Goal: Transaction & Acquisition: Purchase product/service

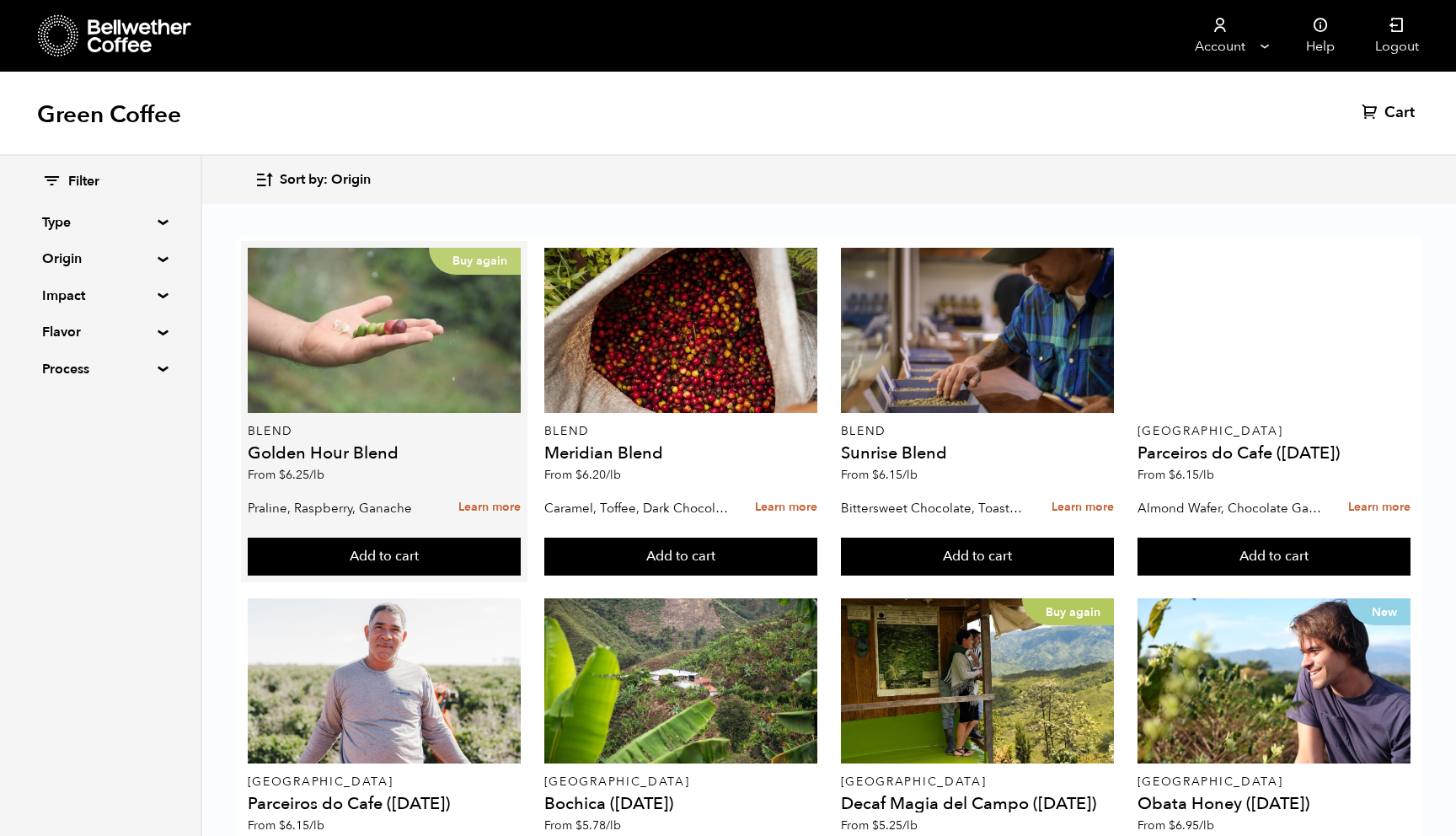
click at [445, 387] on div "Buy again" at bounding box center [384, 329] width 274 height 165
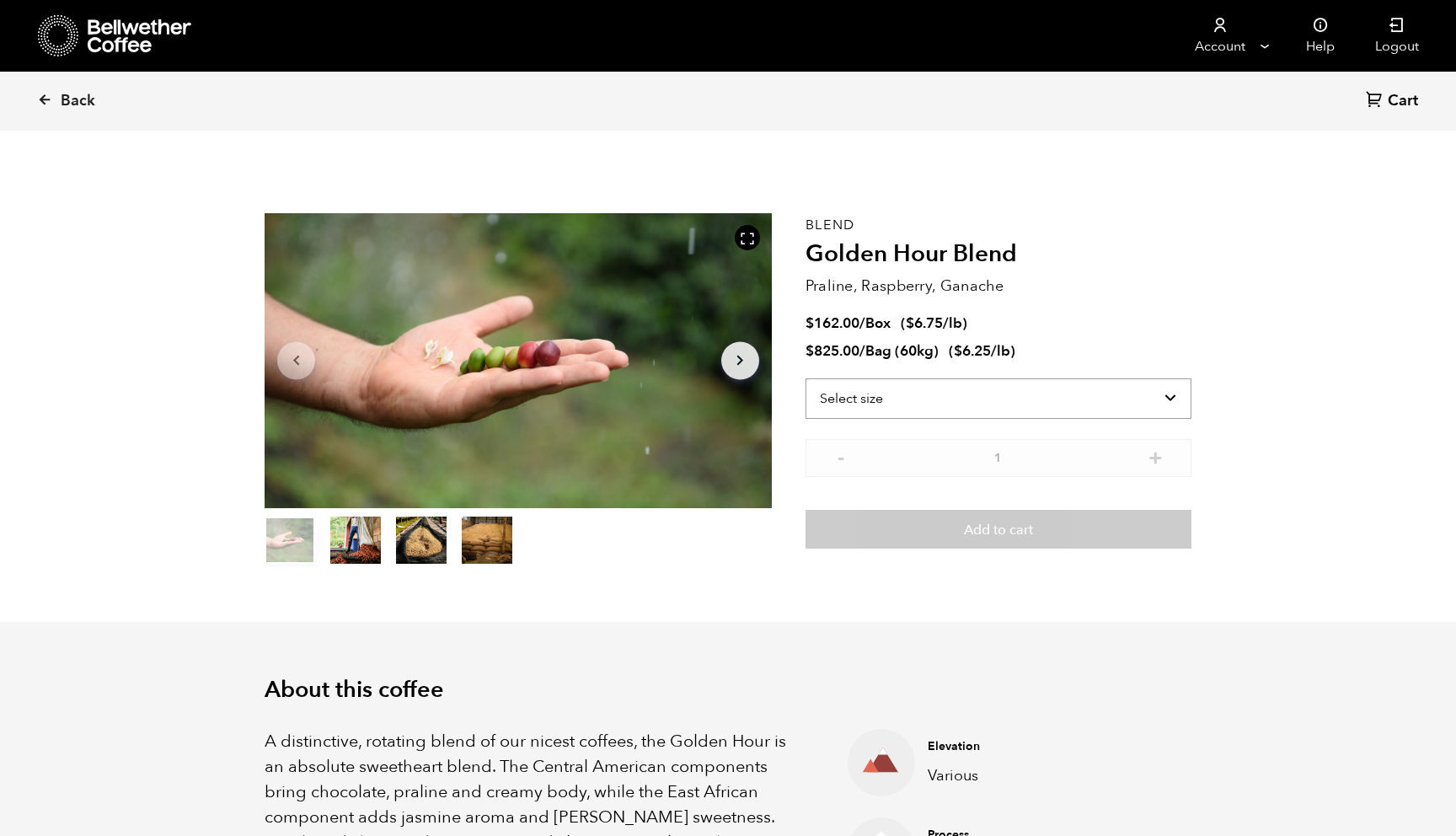
scroll to position [734, 898]
click at [1004, 403] on select "Select size Bag (60kg) (132 lbs) Box (24 lbs)" at bounding box center [998, 399] width 386 height 41
select select "bag-3"
click at [806, 378] on select "Select size Bag (60kg) (132 lbs) Box (24 lbs)" at bounding box center [998, 399] width 386 height 41
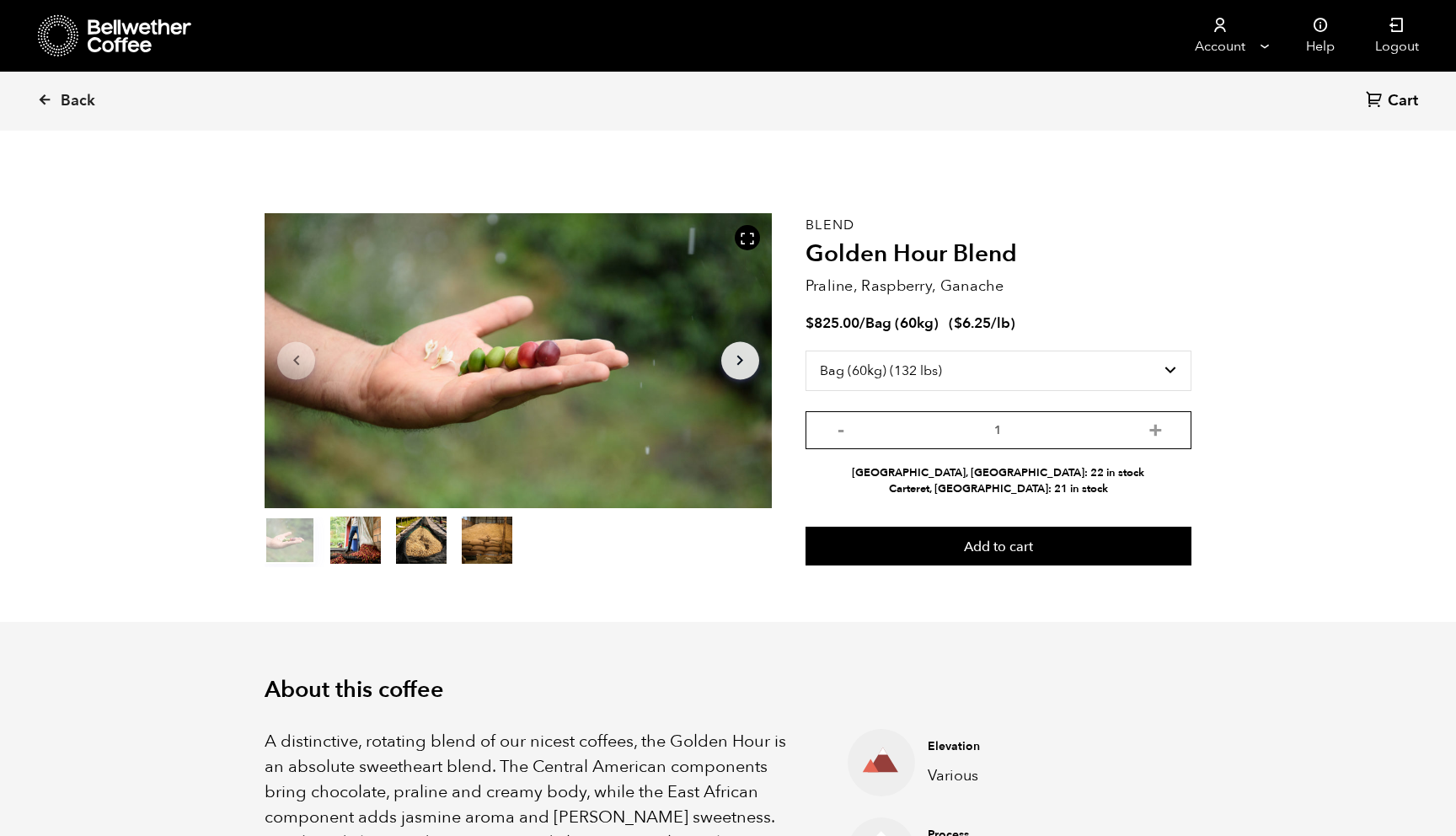
click at [1056, 443] on input "1" at bounding box center [998, 430] width 386 height 38
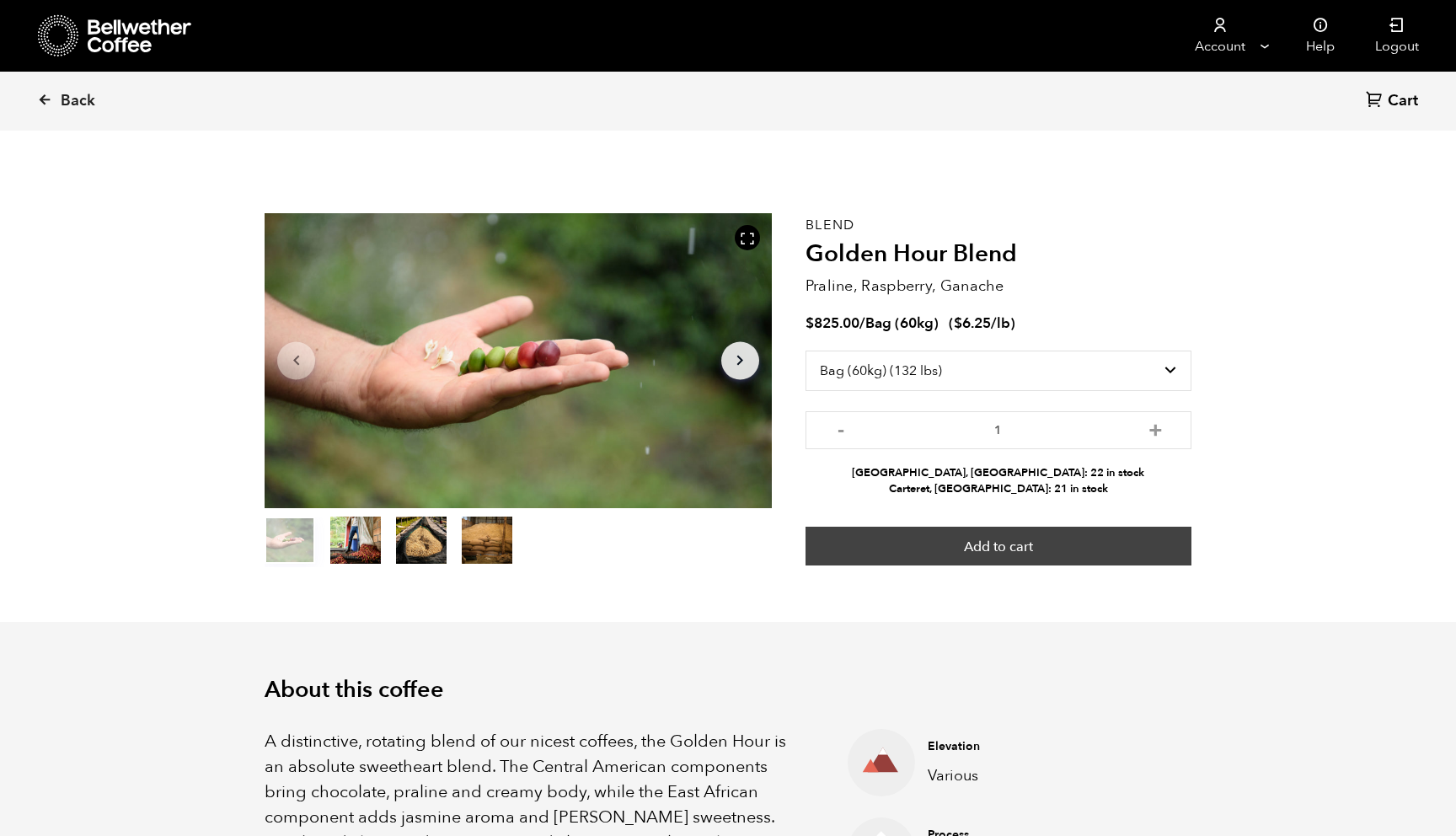
click at [1078, 541] on button "Add to cart" at bounding box center [998, 546] width 386 height 39
click at [965, 551] on button "Add to cart" at bounding box center [998, 546] width 386 height 39
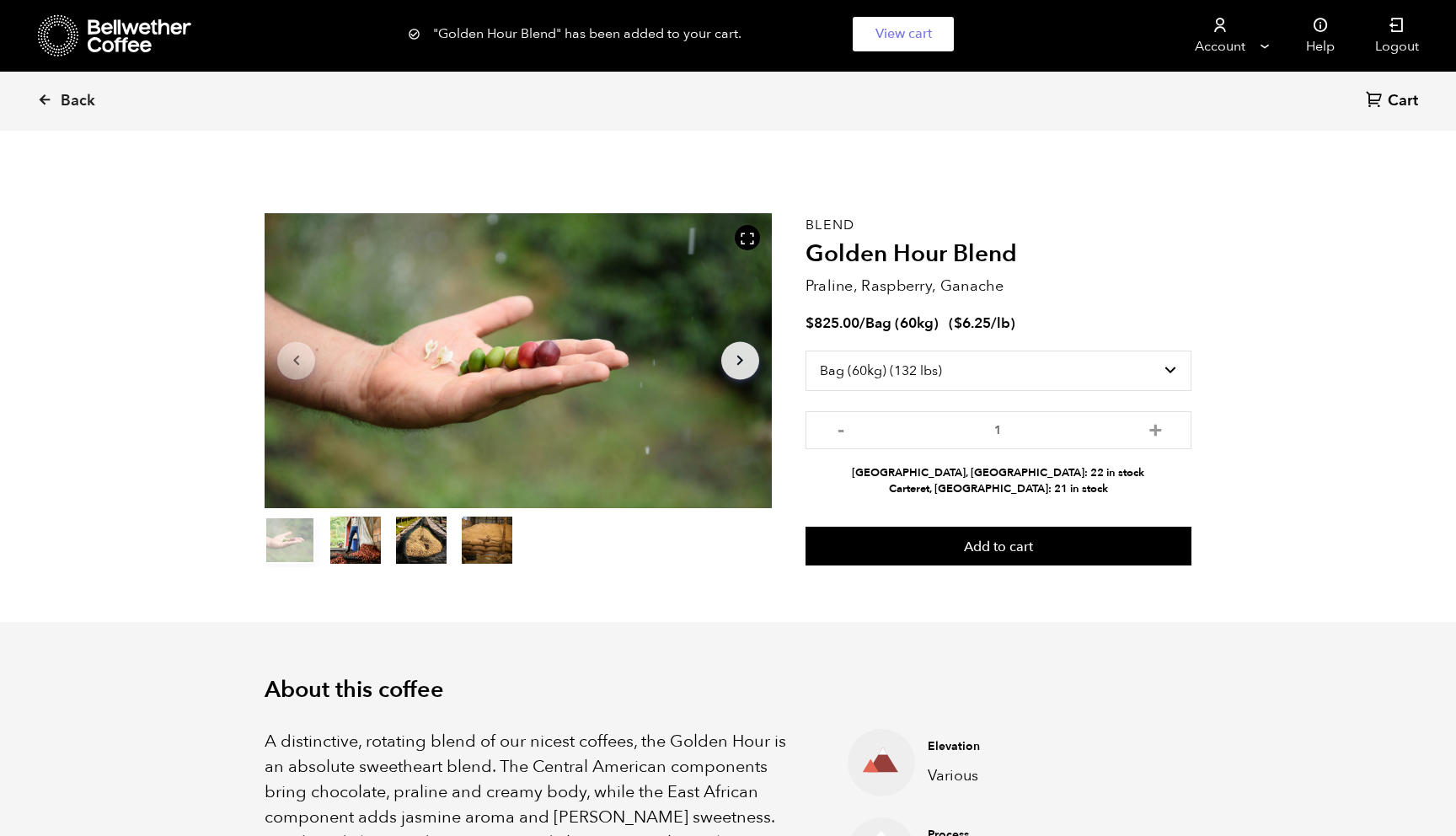
click at [1397, 102] on span "Cart" at bounding box center [1402, 102] width 30 height 20
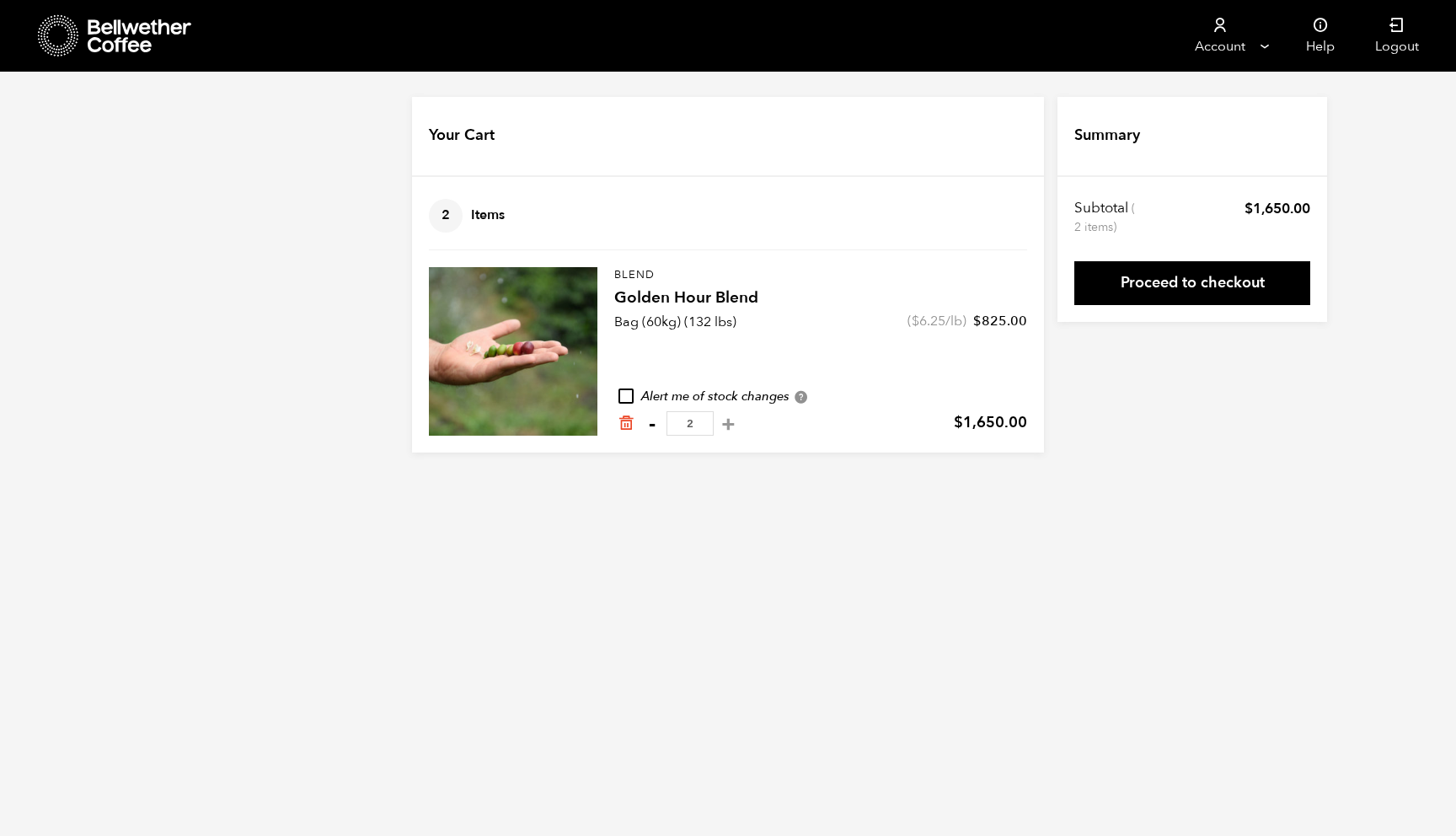
click at [650, 431] on button "-" at bounding box center [651, 424] width 21 height 17
type input "1"
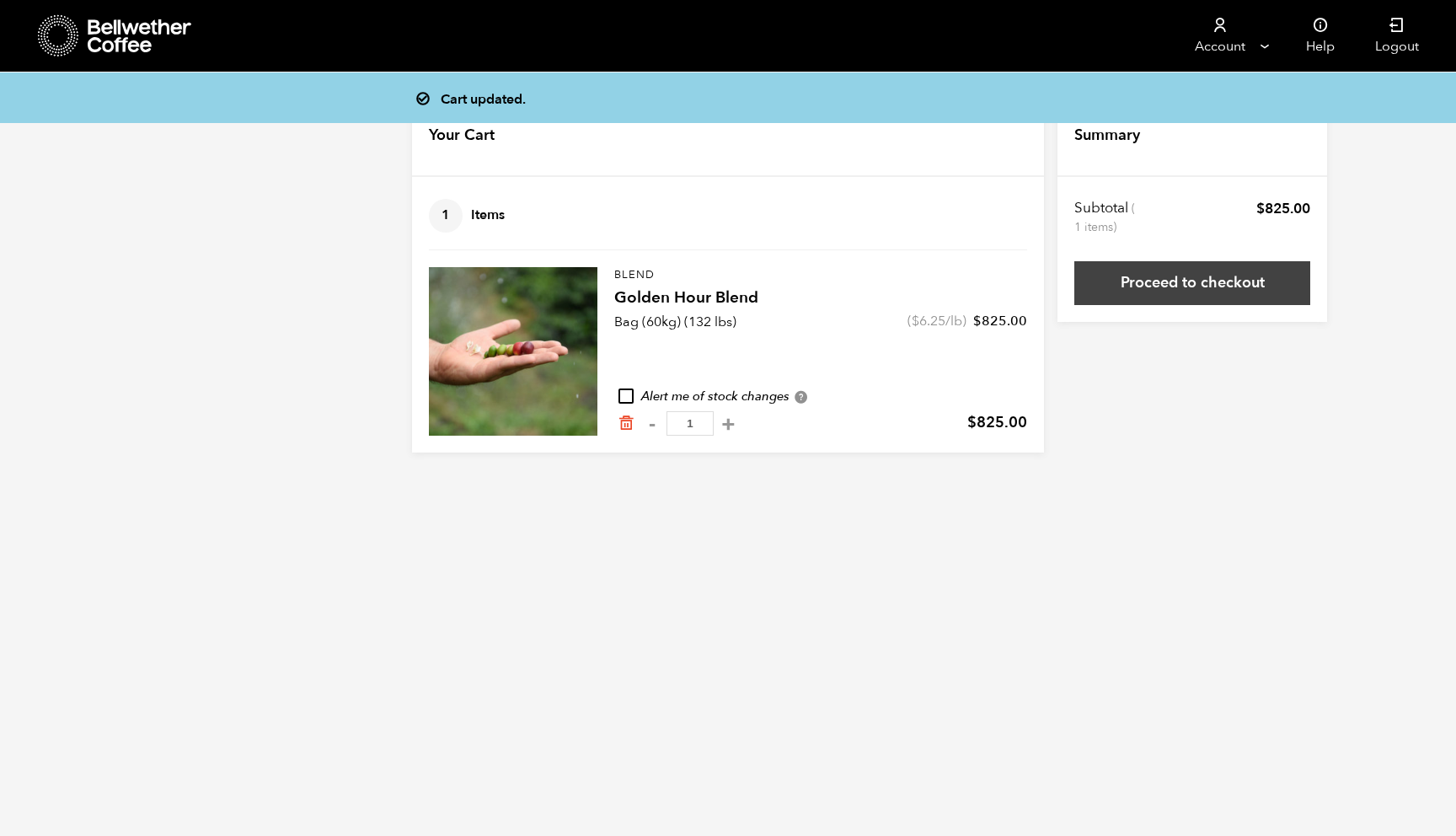
click at [1121, 283] on link "Proceed to checkout" at bounding box center [1192, 282] width 236 height 43
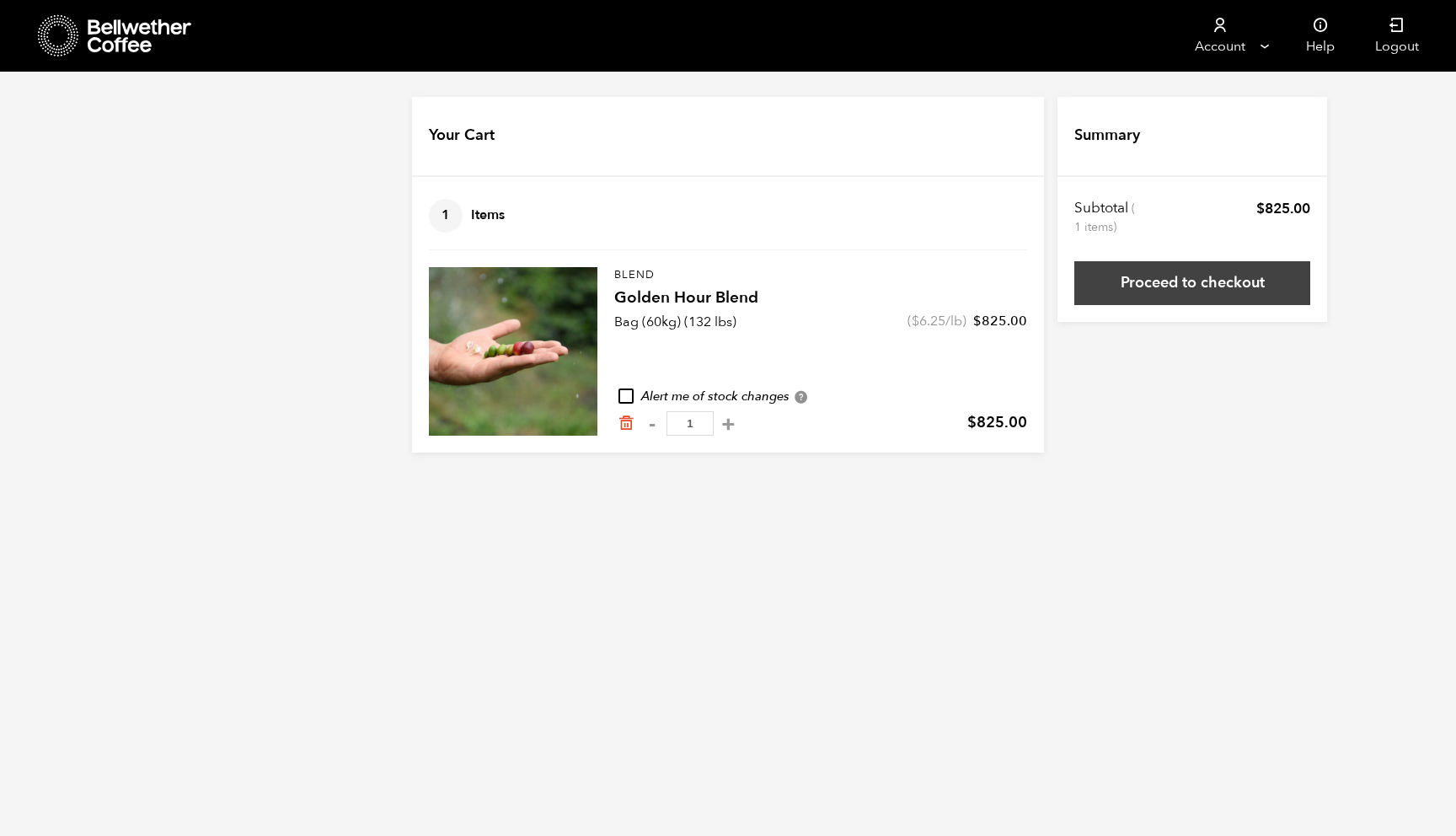
click at [1151, 292] on link "Proceed to checkout" at bounding box center [1192, 282] width 236 height 43
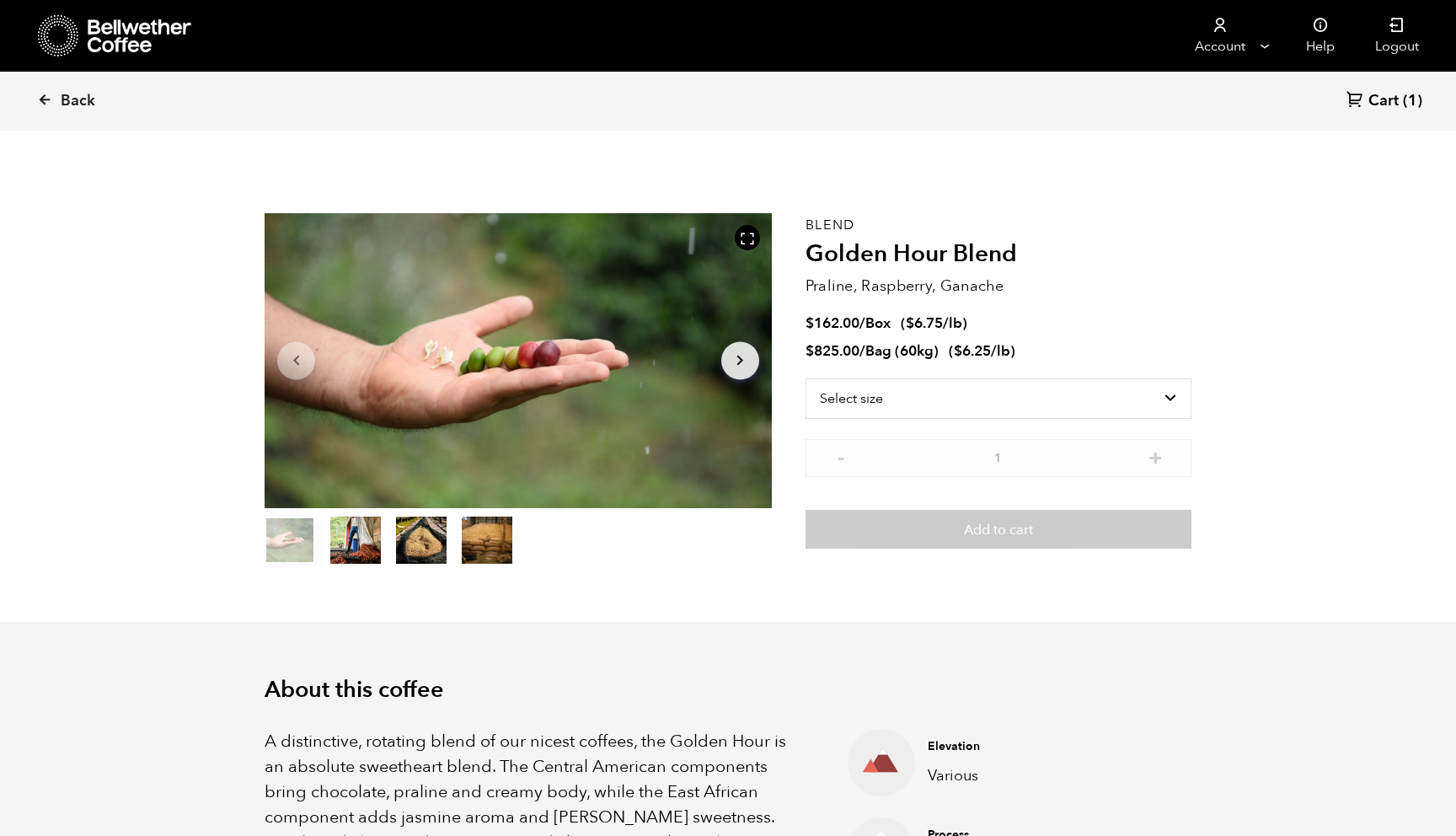
scroll to position [734, 898]
click at [101, 23] on icon at bounding box center [140, 36] width 105 height 34
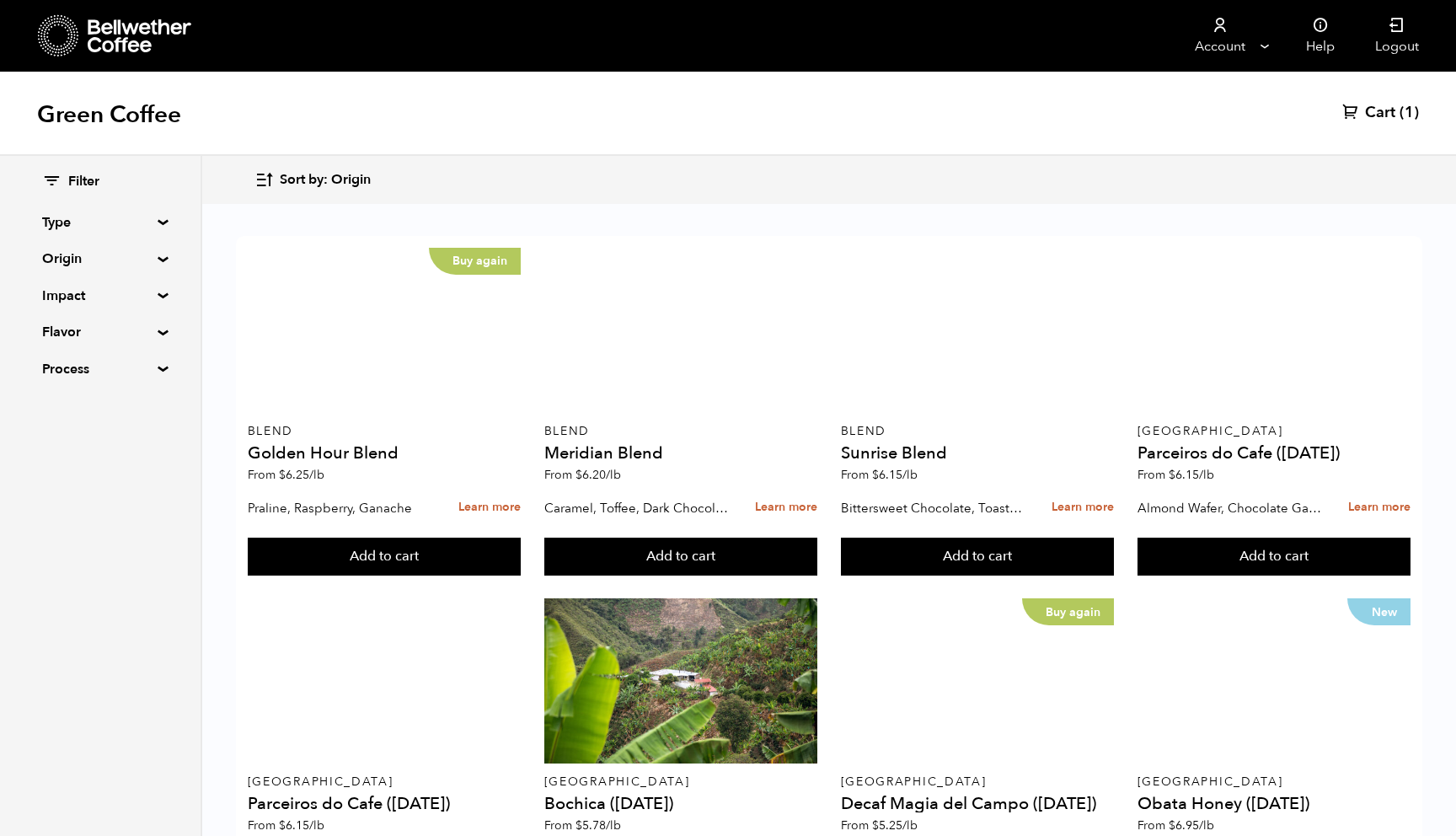
scroll to position [967, 0]
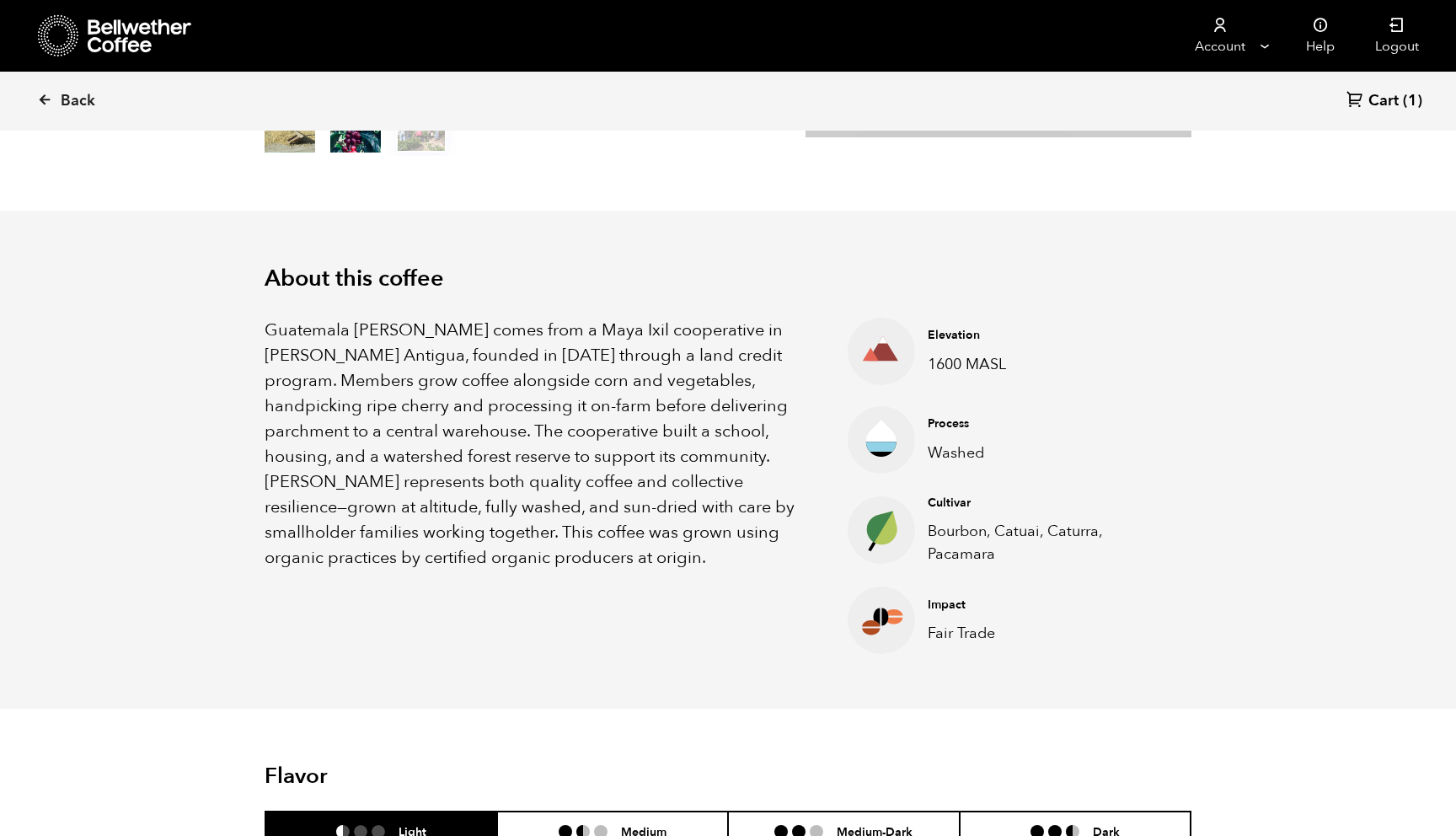
scroll to position [447, 0]
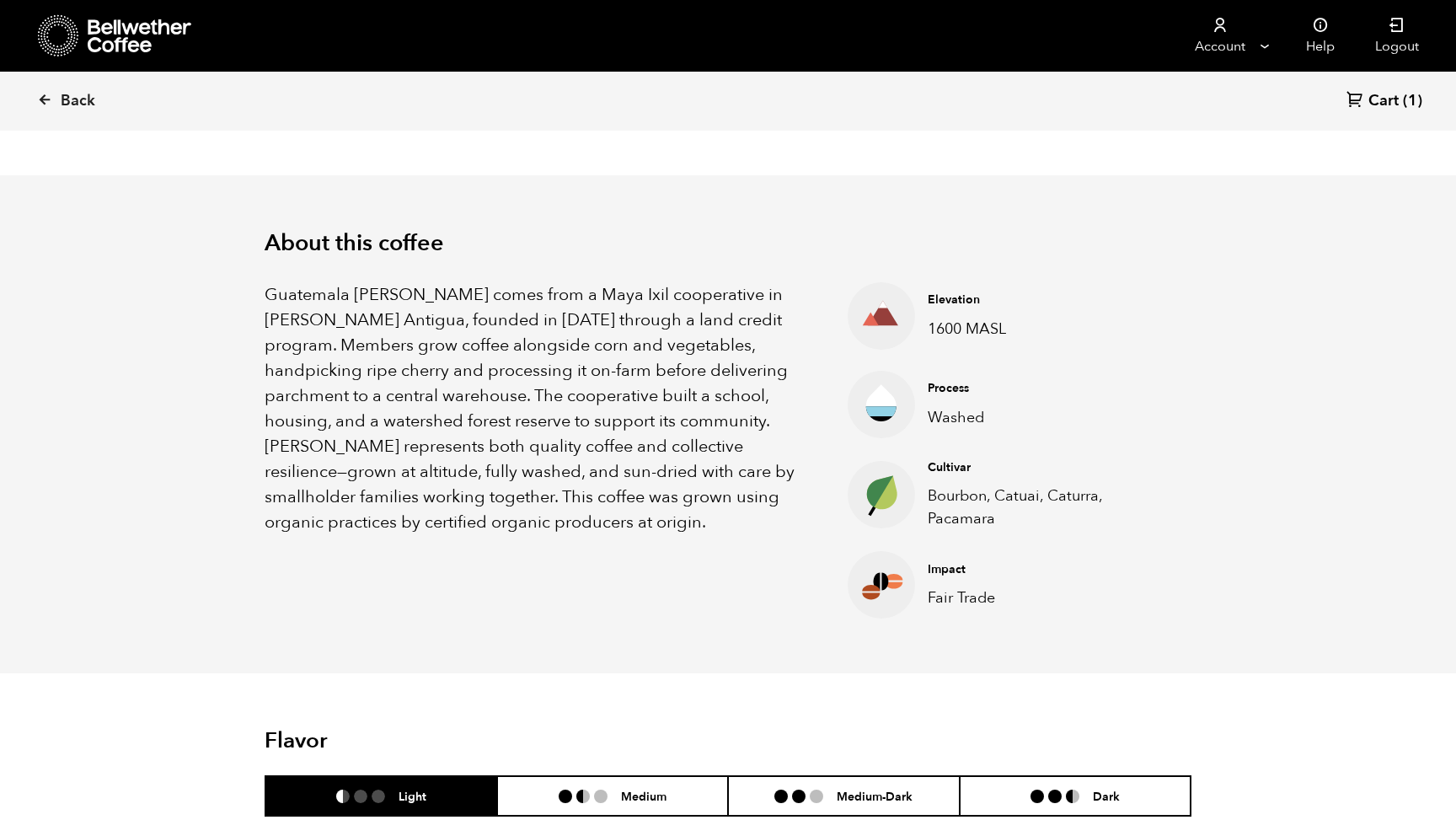
click at [272, 287] on p "Guatemala [PERSON_NAME] comes from a Maya Ixil cooperative in [PERSON_NAME] Ant…" at bounding box center [535, 409] width 541 height 253
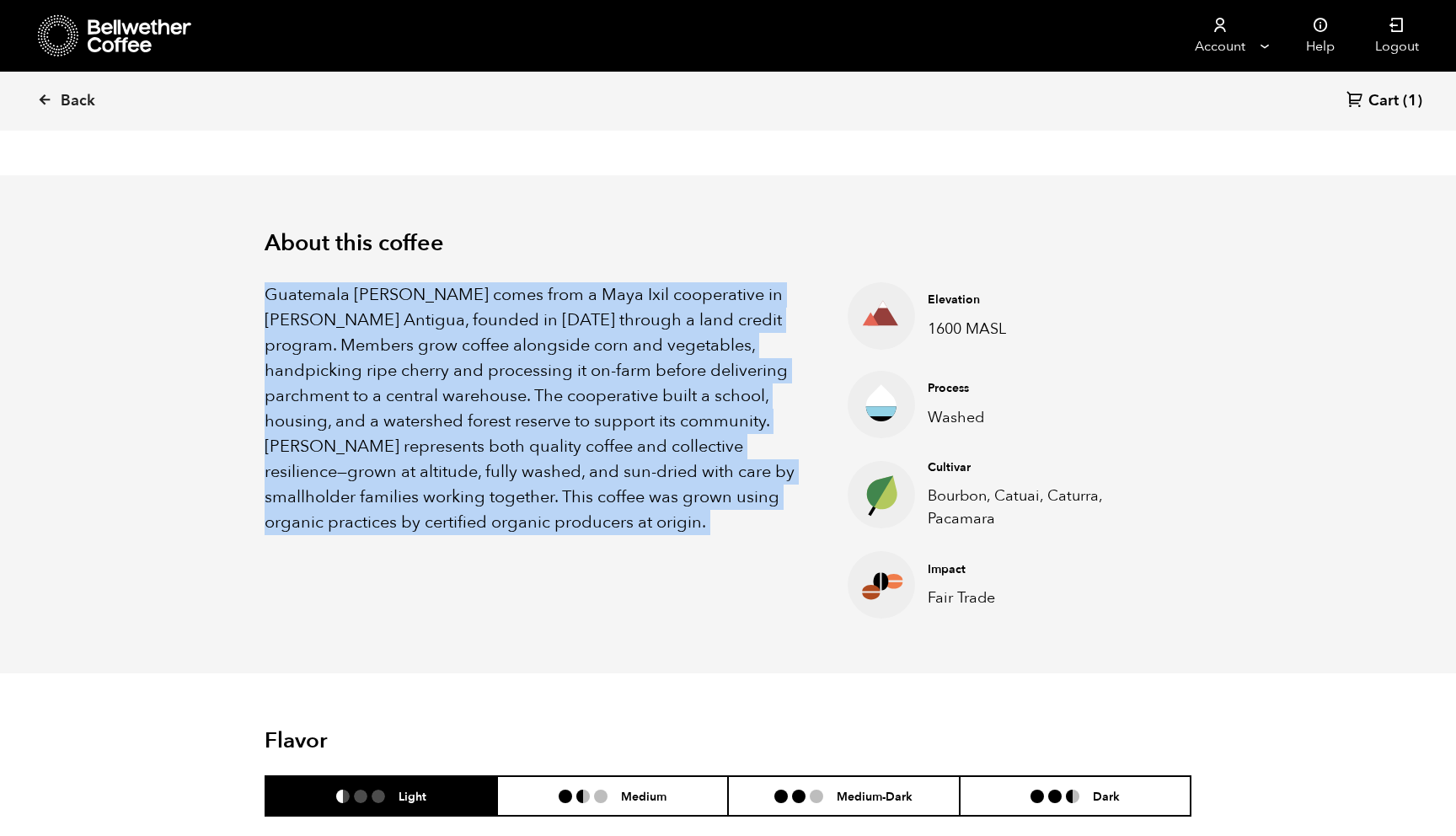
drag, startPoint x: 272, startPoint y: 287, endPoint x: 561, endPoint y: 549, distance: 390.1
click at [562, 549] on div "Guatemala [PERSON_NAME] comes from a Maya Ixil cooperative in [PERSON_NAME] Ant…" at bounding box center [535, 450] width 541 height 336
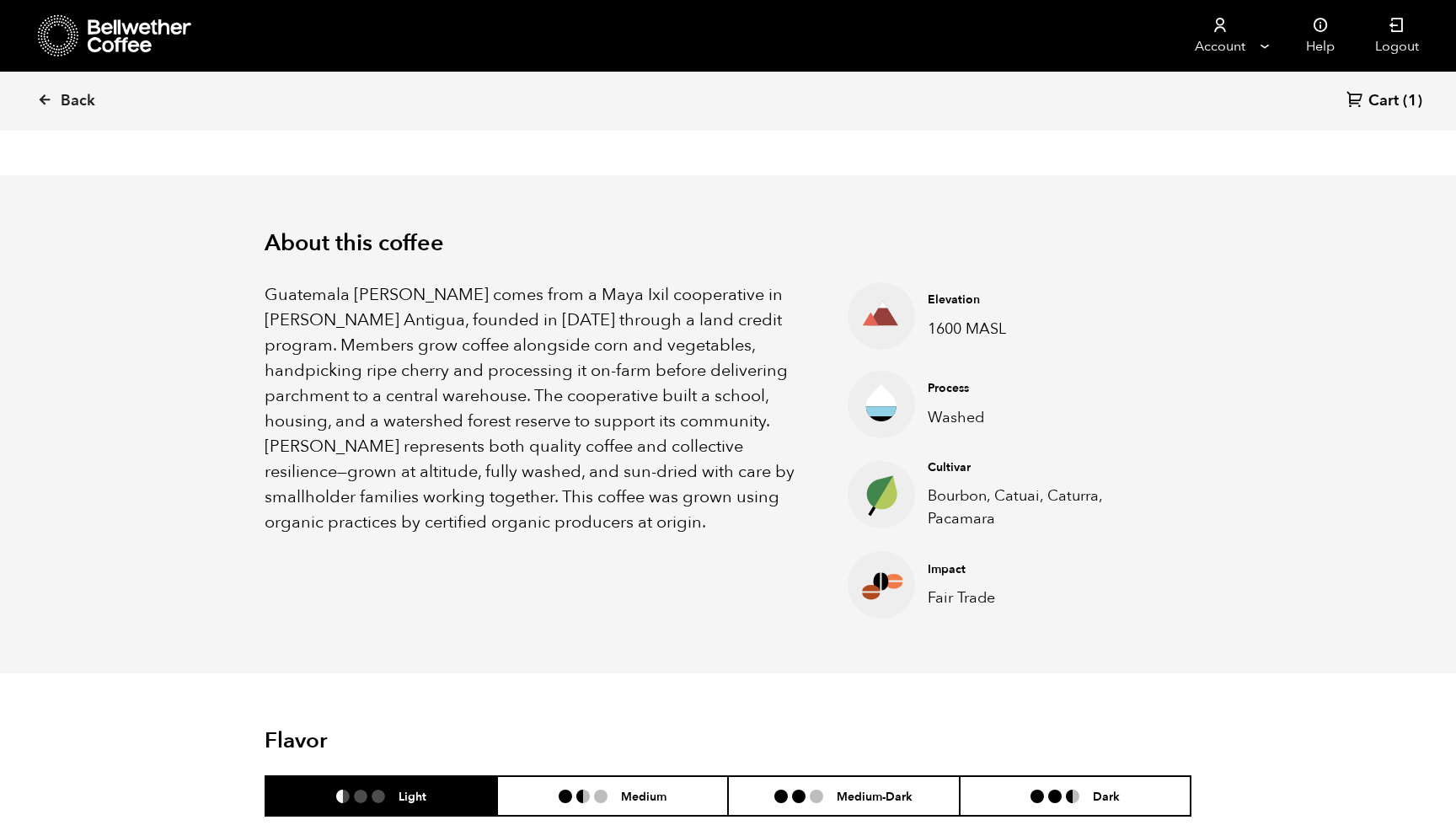
click at [761, 463] on p "Guatemala [PERSON_NAME] comes from a Maya Ixil cooperative in [PERSON_NAME] Ant…" at bounding box center [535, 409] width 541 height 253
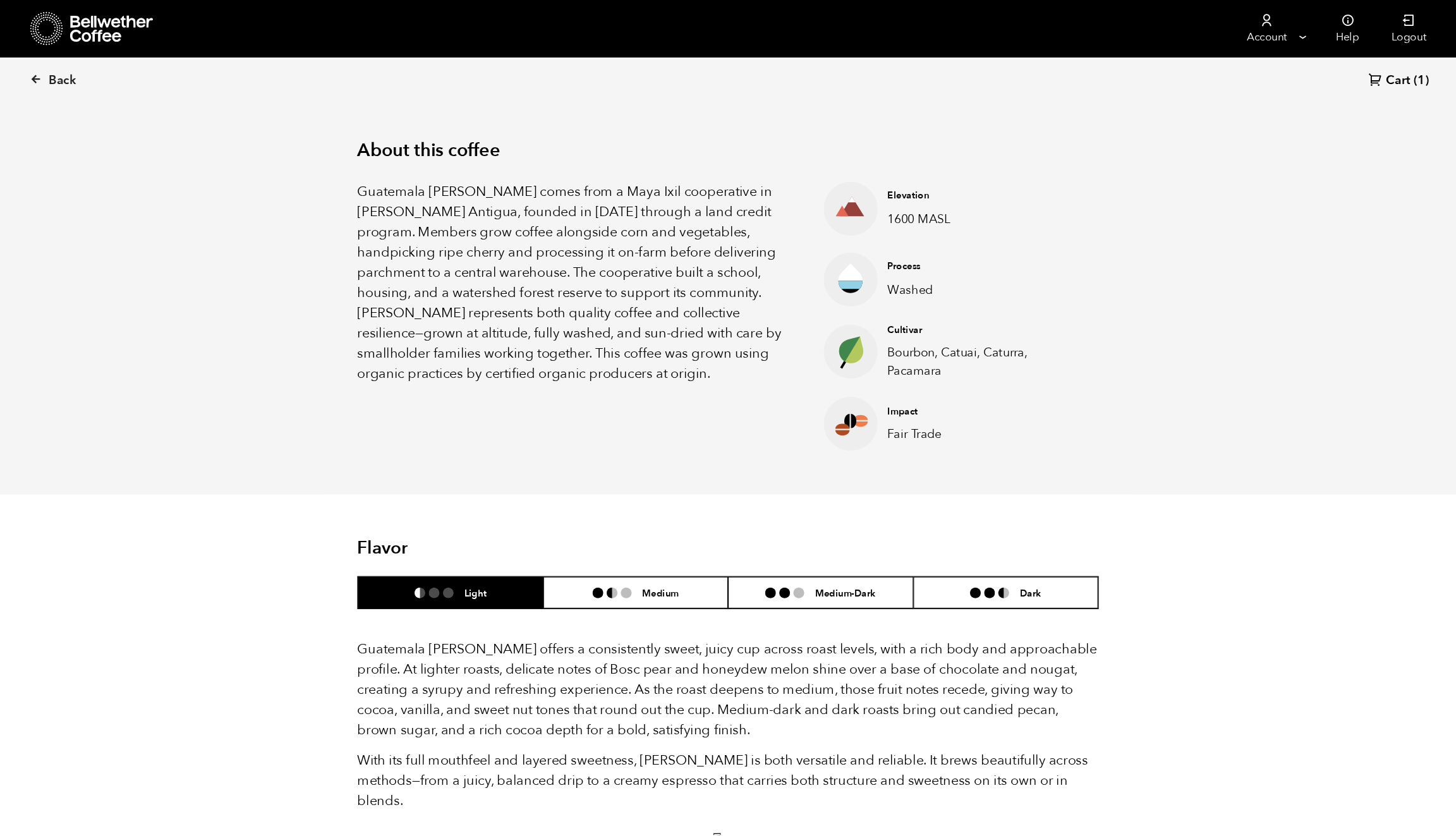
scroll to position [550, 673]
